Goal: Find specific page/section: Find specific page/section

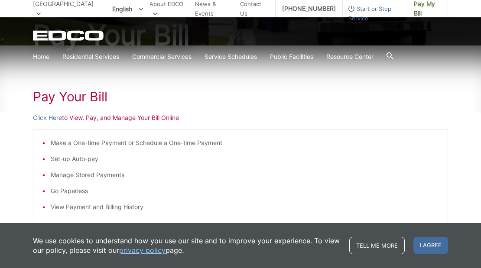
scroll to position [87, 0]
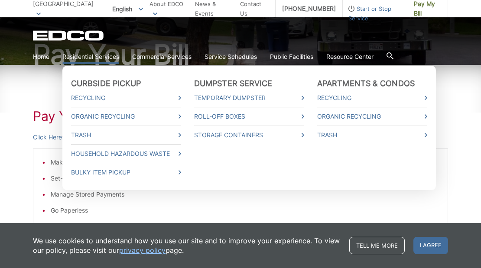
click at [99, 55] on link "Residential Services" at bounding box center [90, 57] width 57 height 10
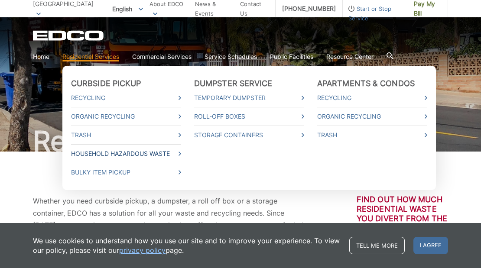
click at [118, 151] on link "Household Hazardous Waste" at bounding box center [126, 154] width 110 height 10
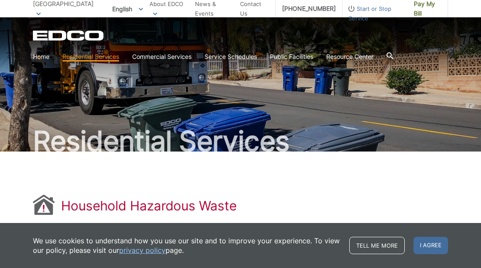
click at [72, 0] on div "San Diego To change your zip code, enter it below and press change. Change Take…" at bounding box center [65, 8] width 64 height 17
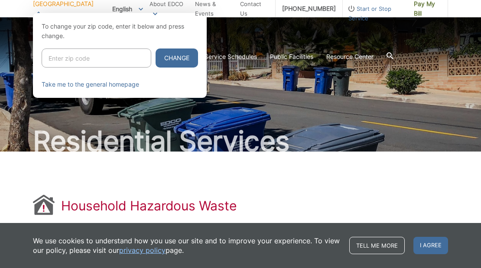
click at [75, 62] on input "Enter zip code" at bounding box center [97, 58] width 110 height 19
type input "92026"
click at [156, 49] on button "Change" at bounding box center [177, 58] width 42 height 19
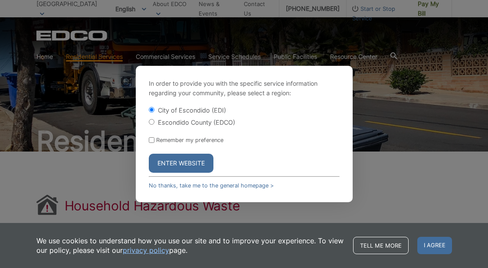
click at [167, 163] on button "Enter Website" at bounding box center [181, 163] width 65 height 19
